Goal: Find specific page/section: Find specific page/section

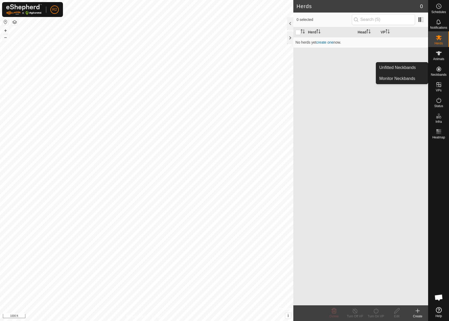
click at [442, 72] on es-neckbands-svg-icon at bounding box center [438, 69] width 9 height 8
click at [441, 70] on icon at bounding box center [439, 69] width 6 height 6
click at [409, 70] on link "Unfitted Neckbands" at bounding box center [402, 67] width 52 height 10
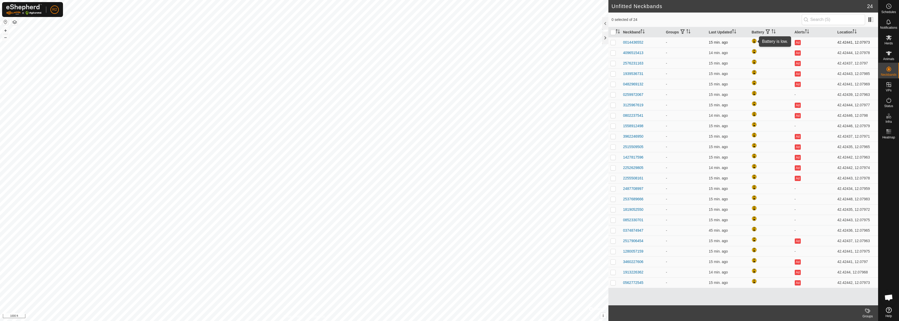
click at [449, 41] on div at bounding box center [754, 41] width 6 height 6
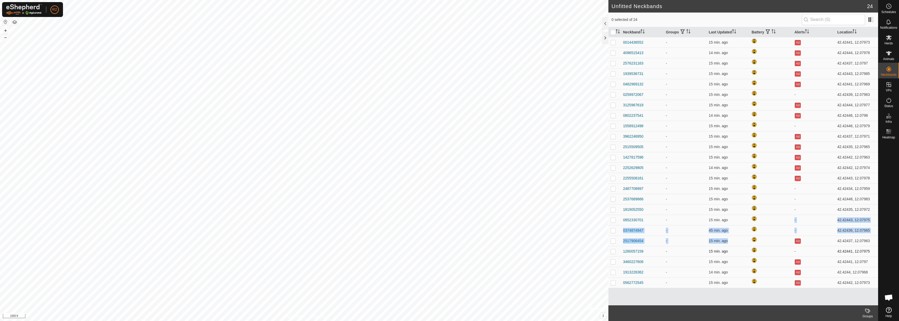
drag, startPoint x: 760, startPoint y: 245, endPoint x: 761, endPoint y: 250, distance: 5.0
click at [449, 249] on tbody "0014436552 - 15 min. ago Ad 42.42441, 12.07973 4096515413 - 14 min. ago Ad 42.4…" at bounding box center [743, 162] width 270 height 251
click at [449, 286] on td at bounding box center [770, 282] width 43 height 10
click at [755, 282] on div at bounding box center [754, 282] width 6 height 6
